Goal: Transaction & Acquisition: Download file/media

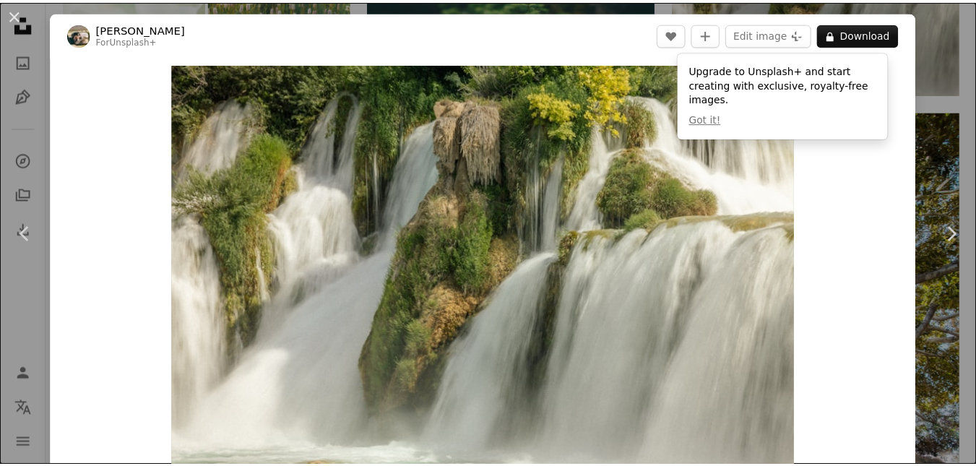
scroll to position [694, 0]
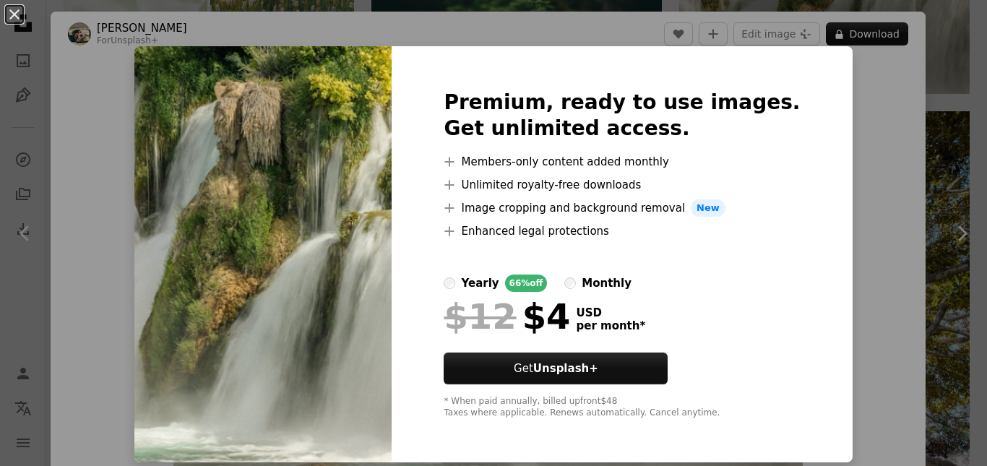
click at [308, 217] on img at bounding box center [262, 254] width 257 height 416
drag, startPoint x: 986, startPoint y: 127, endPoint x: 937, endPoint y: 135, distance: 49.8
click at [937, 135] on div "An X shape Premium, ready to use images. Get unlimited access. A plus sign Memb…" at bounding box center [493, 233] width 987 height 466
click at [937, 135] on div "An X shape Chevron left Chevron right Hans For Unsplash+ A heart A plus sign Ed…" at bounding box center [493, 233] width 987 height 466
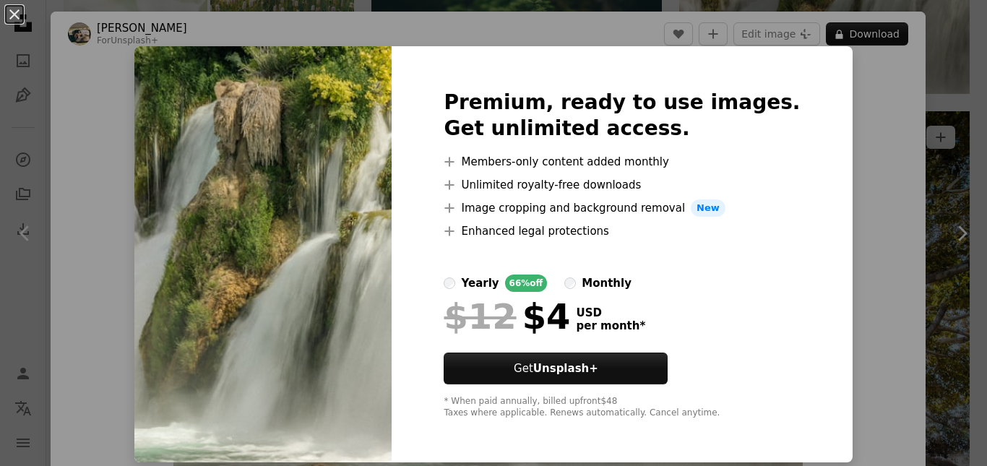
click at [937, 135] on img at bounding box center [824, 329] width 290 height 436
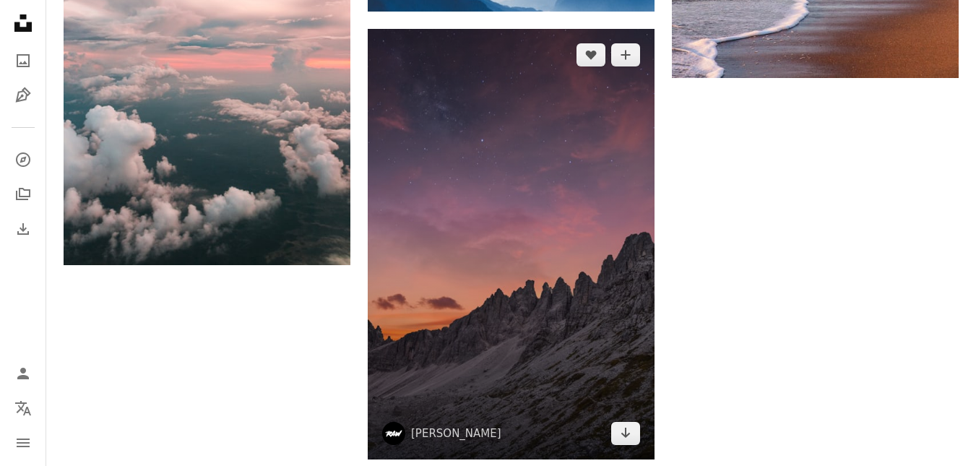
scroll to position [2254, 0]
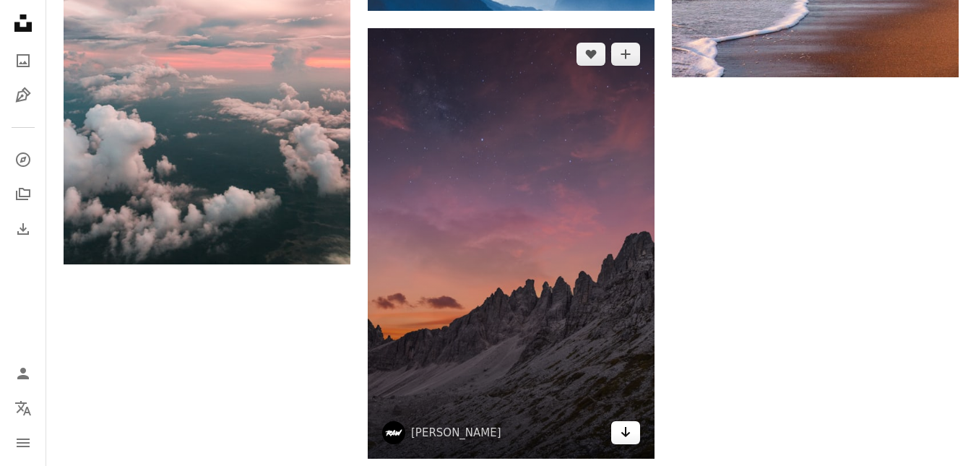
click at [622, 433] on icon "Download" at bounding box center [625, 432] width 9 height 10
